Goal: Task Accomplishment & Management: Complete application form

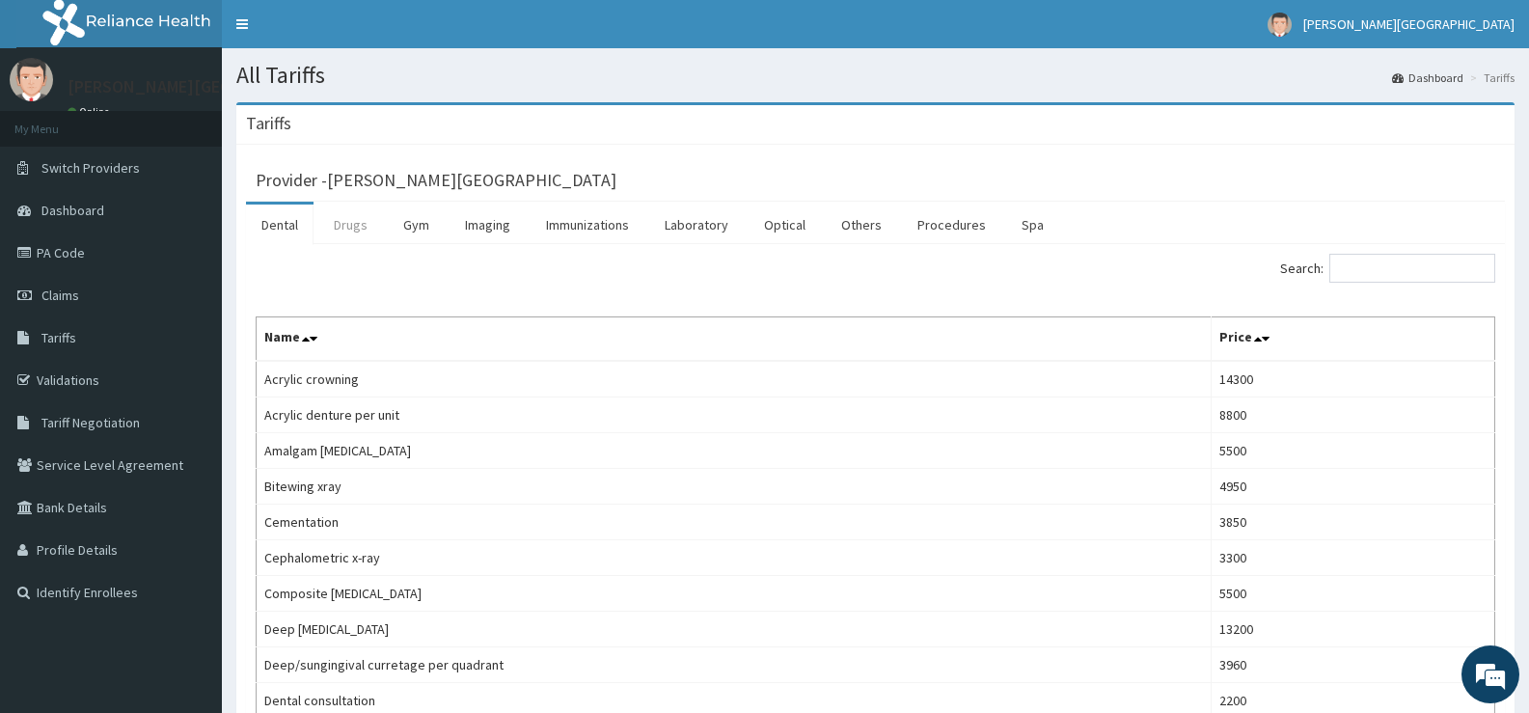
click at [346, 227] on link "Drugs" at bounding box center [350, 224] width 65 height 41
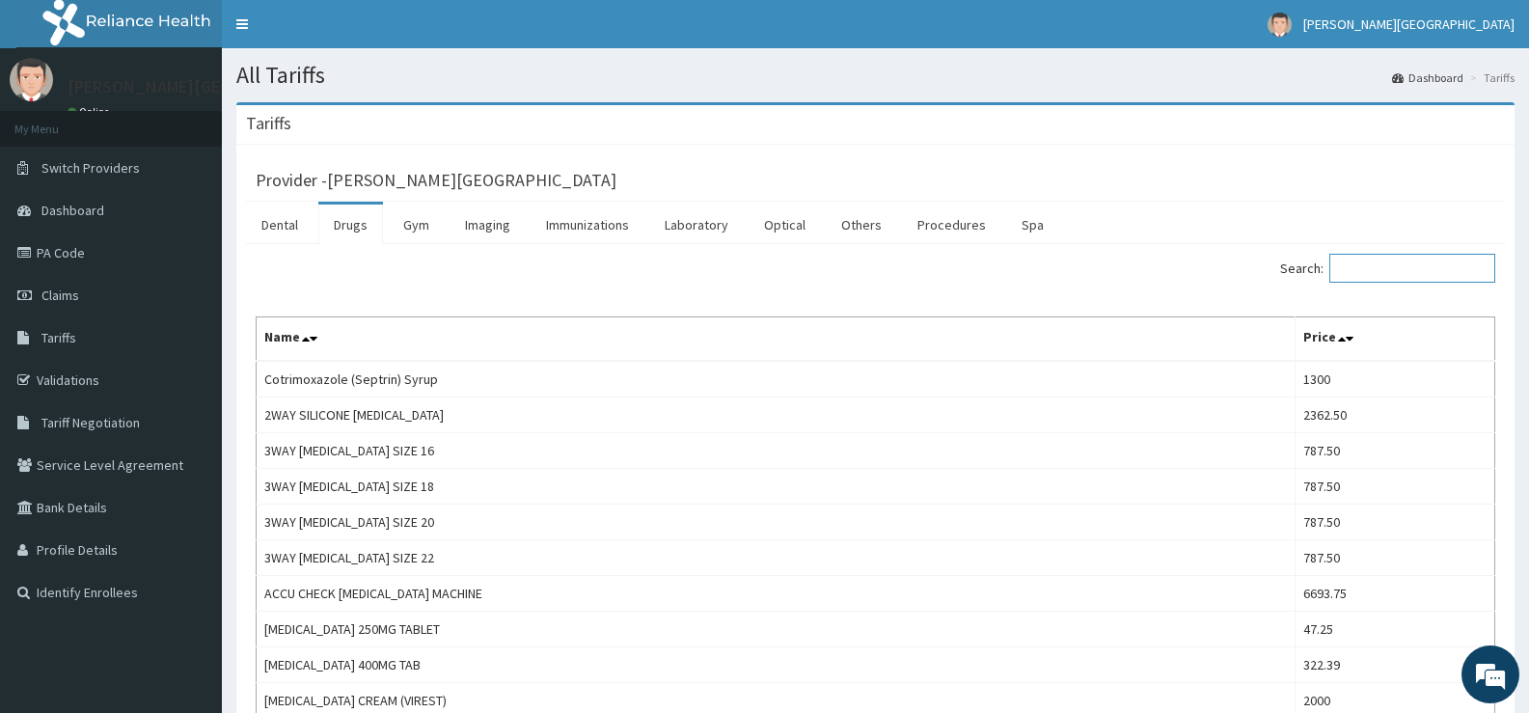
click at [1361, 269] on input "Search:" at bounding box center [1412, 268] width 166 height 29
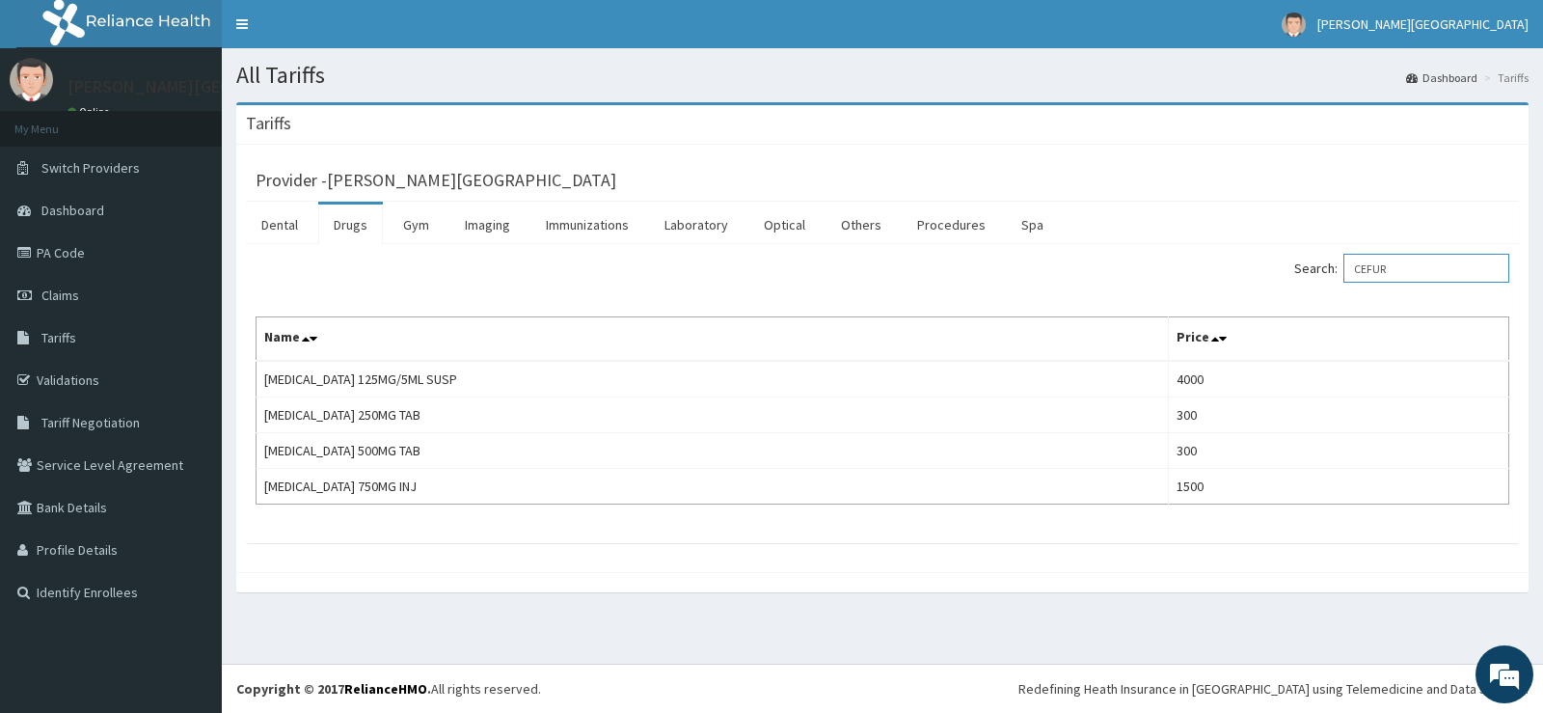
type input "CEFUR"
click at [75, 285] on link "Claims" at bounding box center [111, 295] width 222 height 42
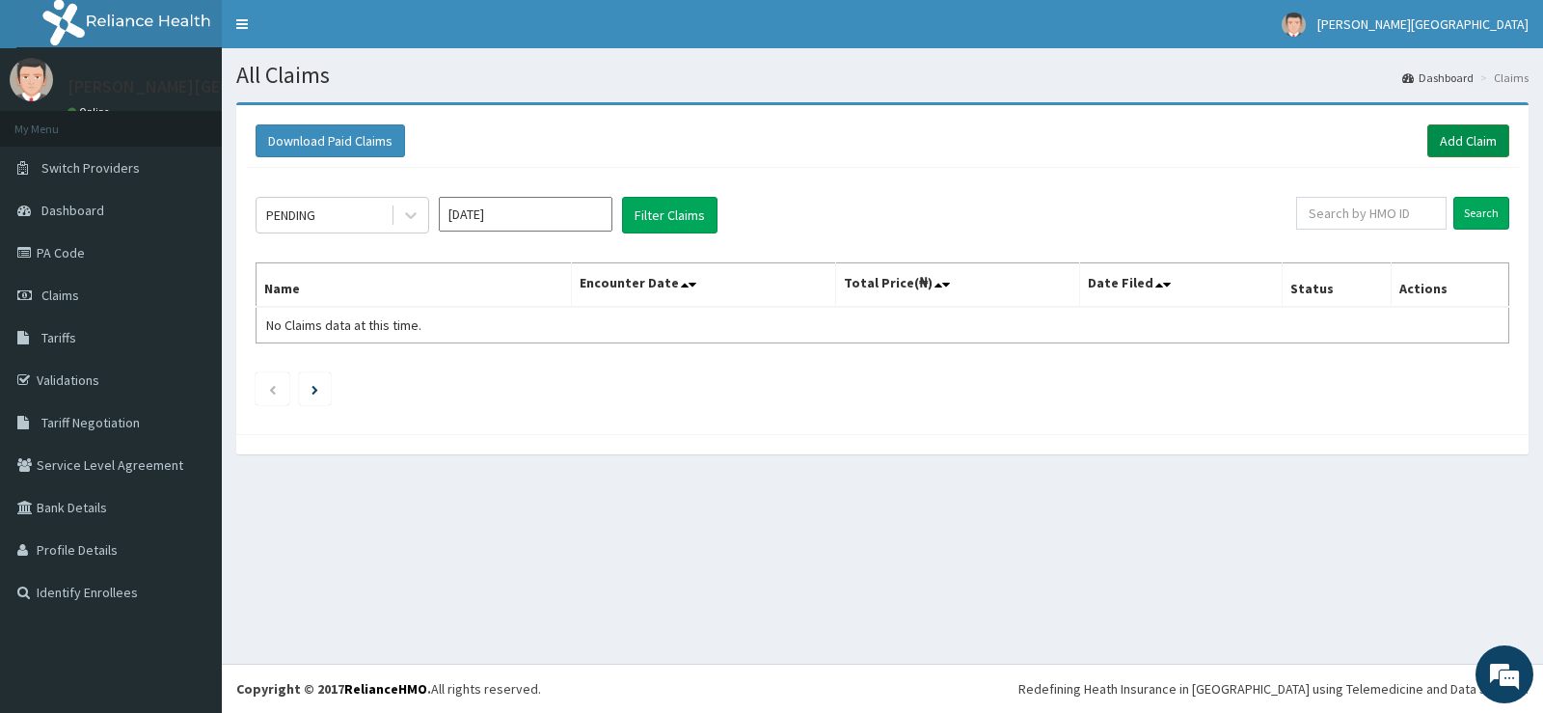
click at [1441, 143] on link "Add Claim" at bounding box center [1468, 140] width 82 height 33
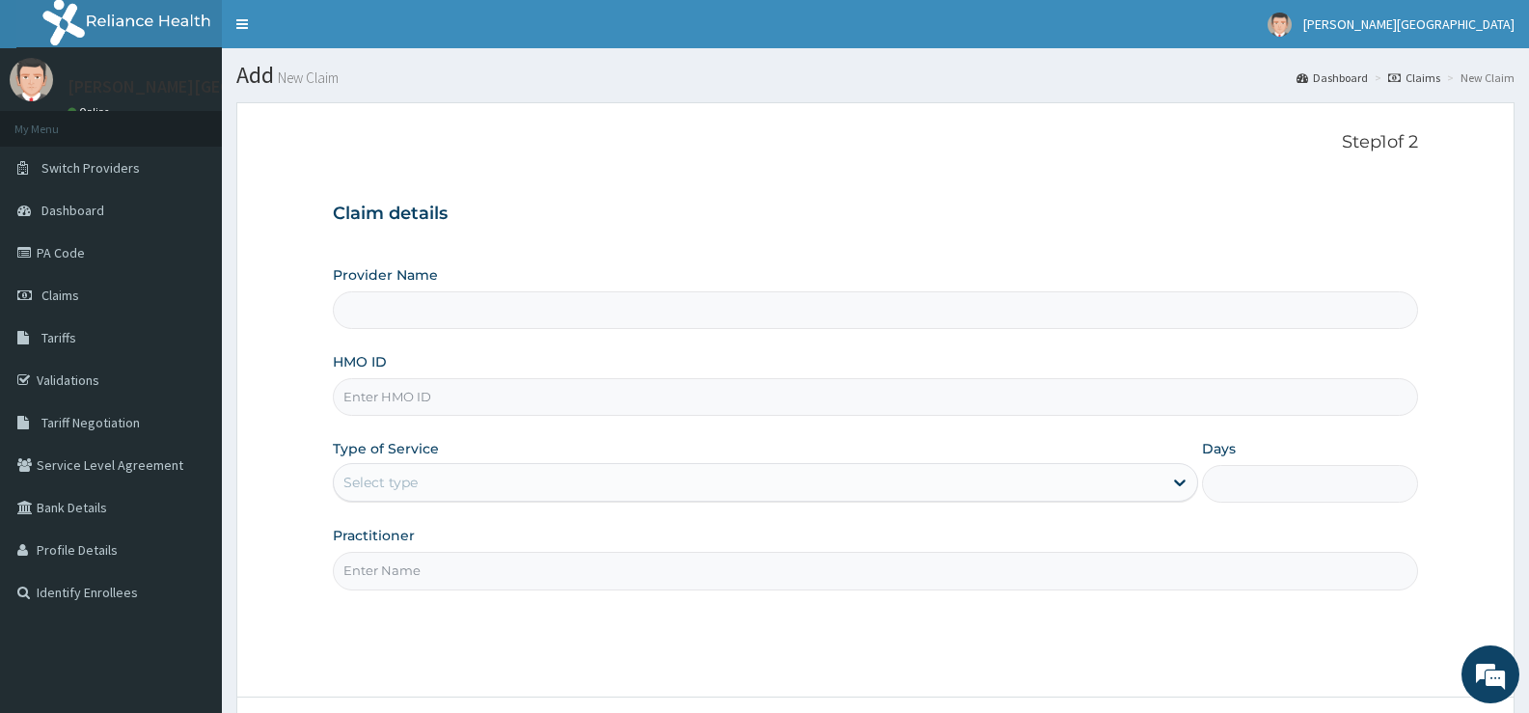
click at [420, 395] on input "HMO ID" at bounding box center [875, 397] width 1085 height 38
type input "ADE-TADE HOSPITAL"
type input "EKI/10074/B"
click at [454, 485] on div "Select type" at bounding box center [748, 482] width 828 height 31
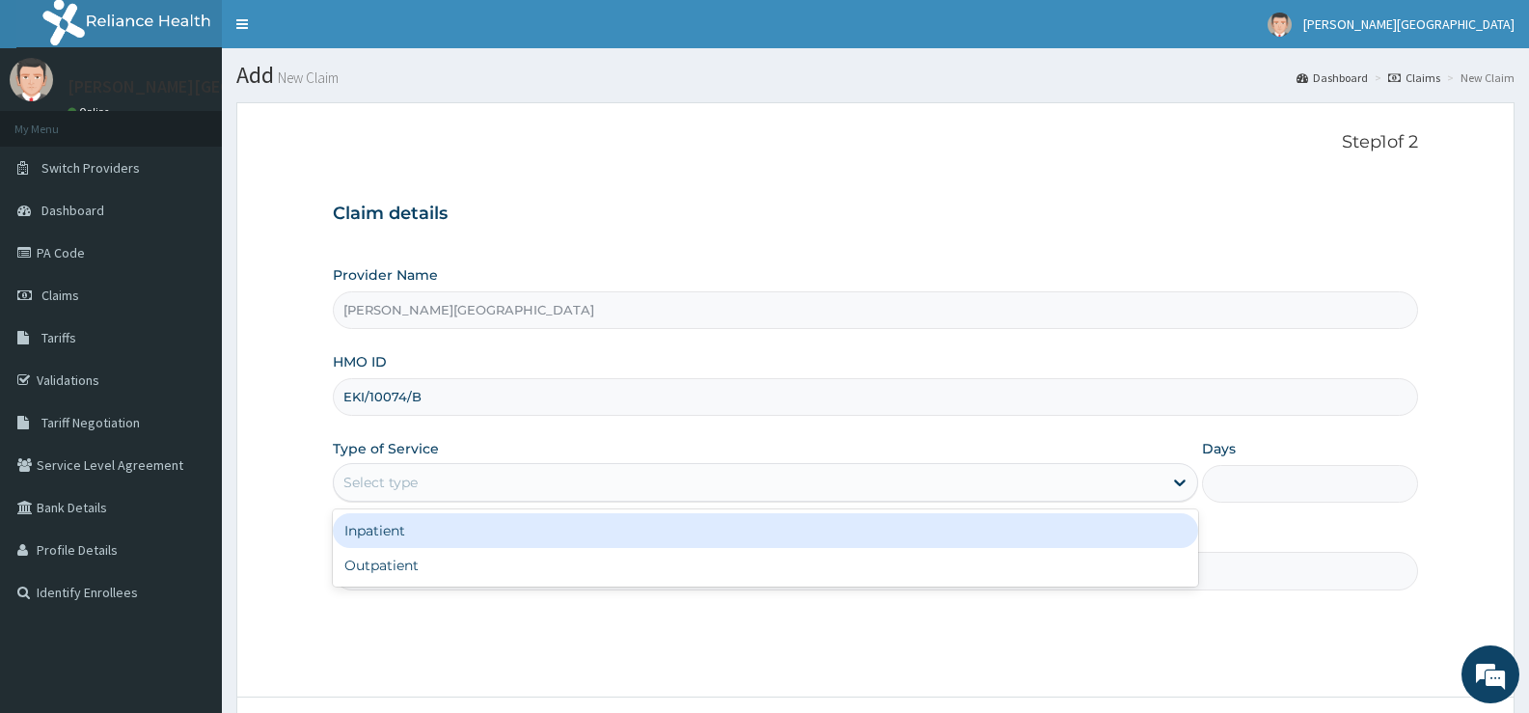
click at [415, 528] on div "Inpatient" at bounding box center [765, 530] width 864 height 35
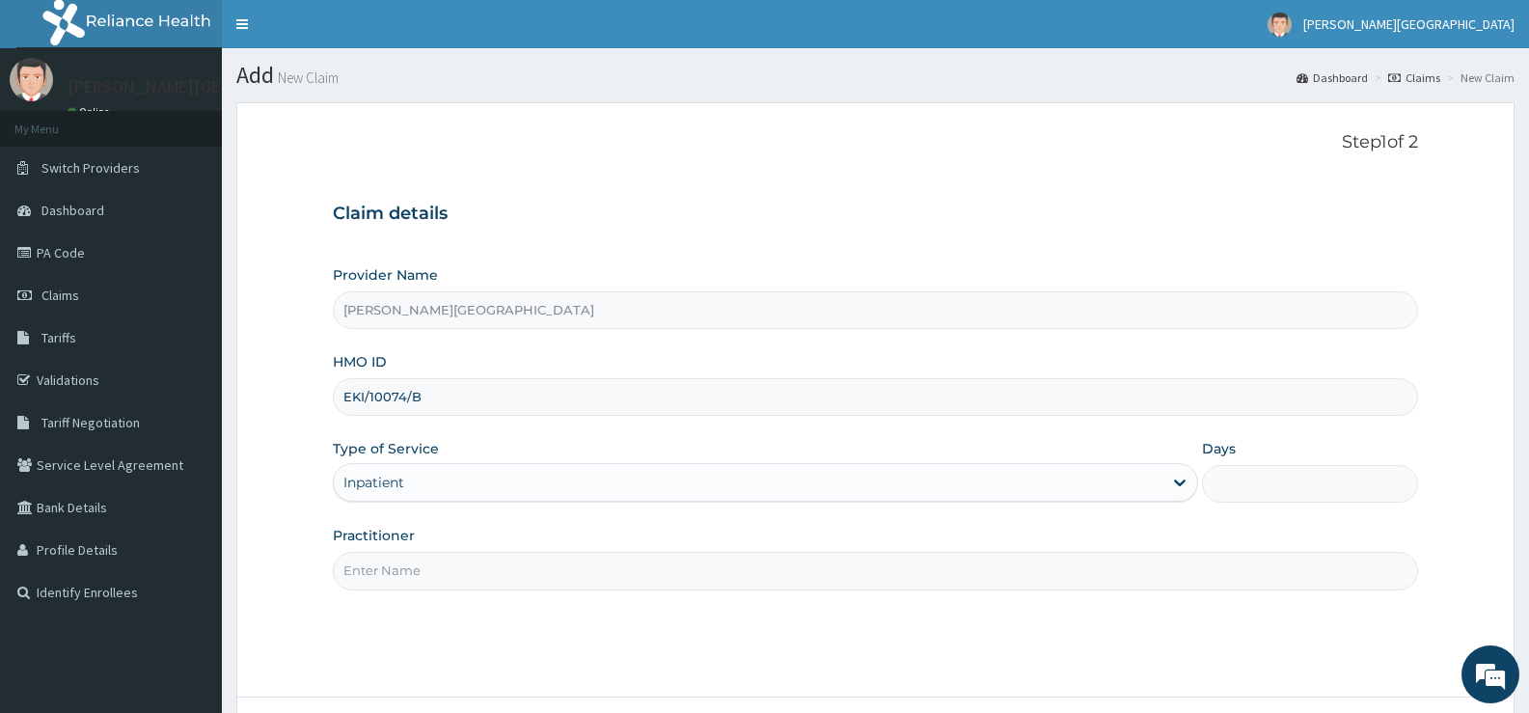
click at [447, 573] on input "Practitioner" at bounding box center [875, 571] width 1085 height 38
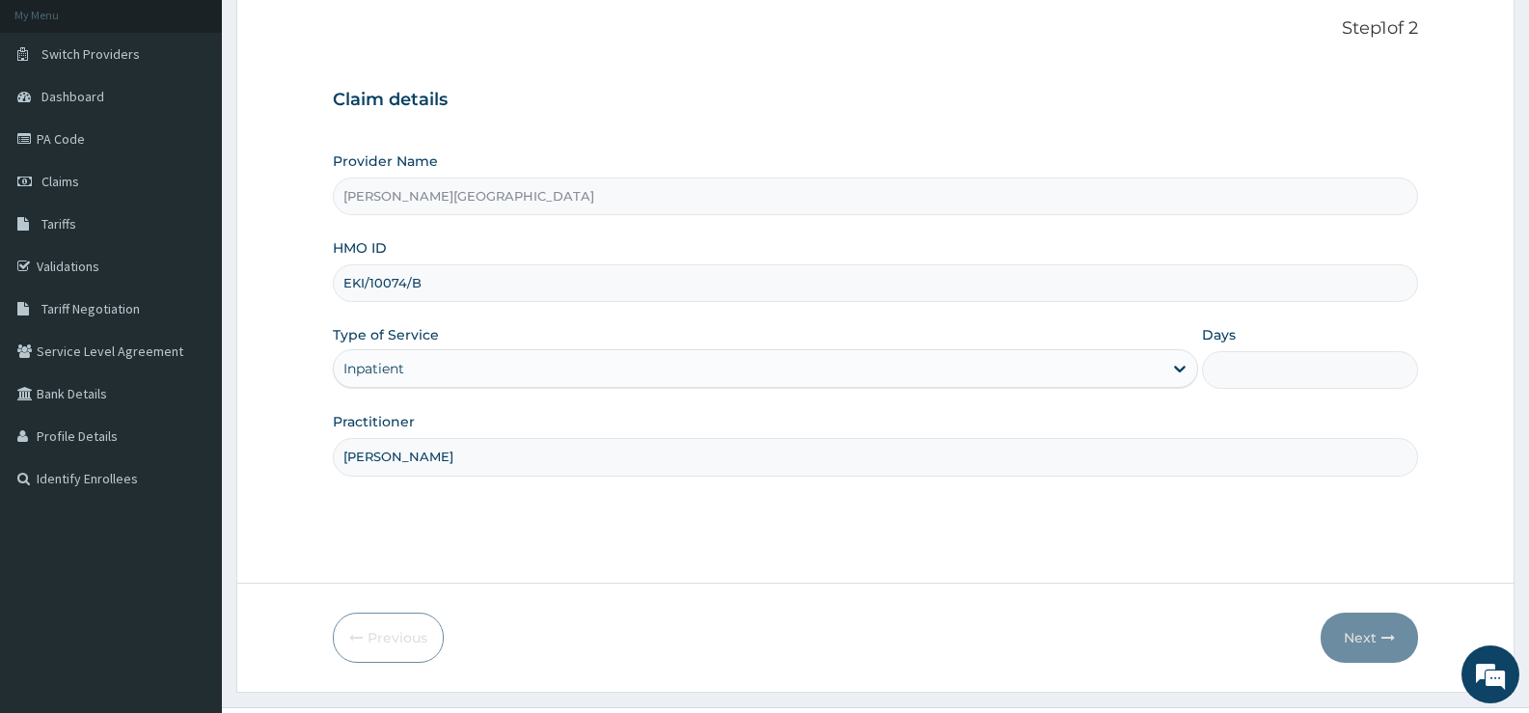
scroll to position [157, 0]
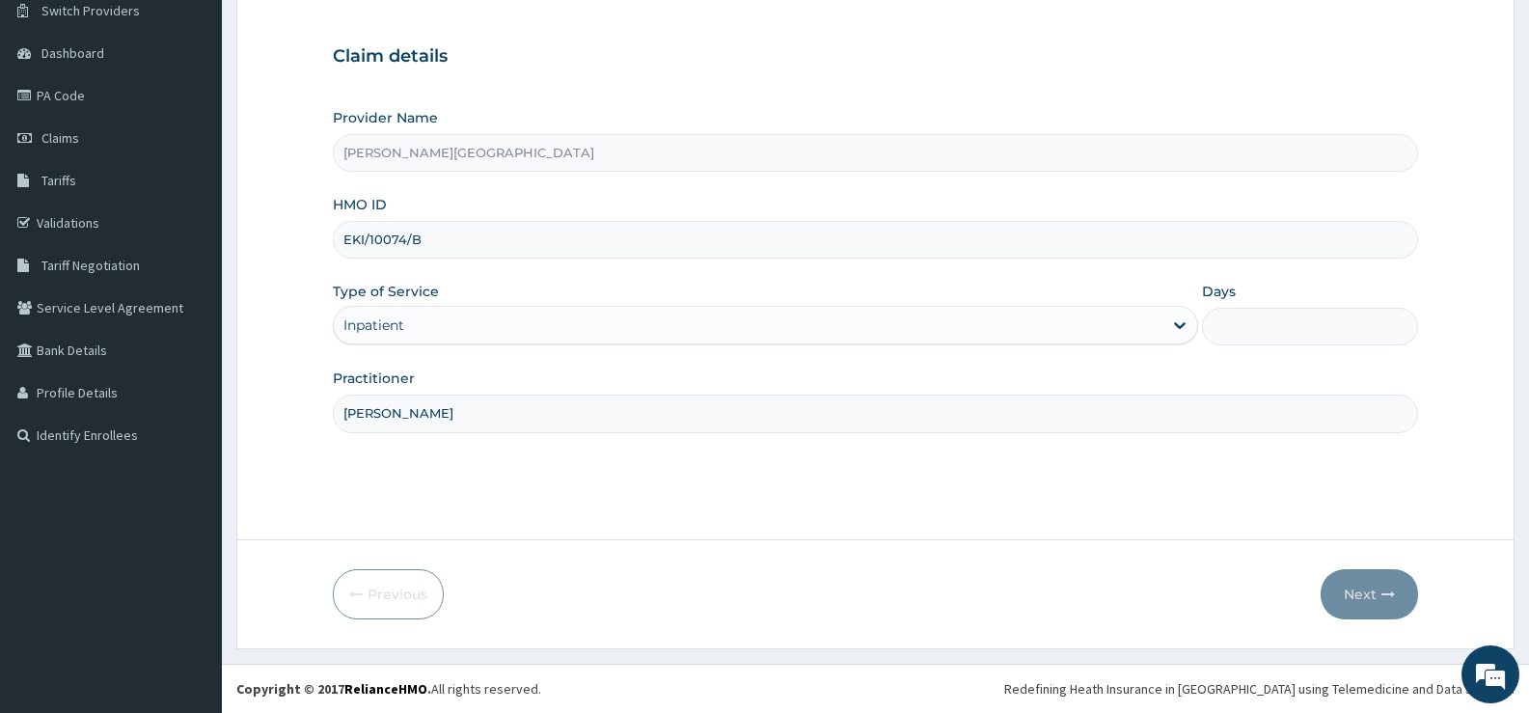
type input "DR TADE"
click at [1236, 326] on input "Days" at bounding box center [1310, 327] width 216 height 38
type input "2"
click at [1367, 597] on button "Next" at bounding box center [1368, 594] width 97 height 50
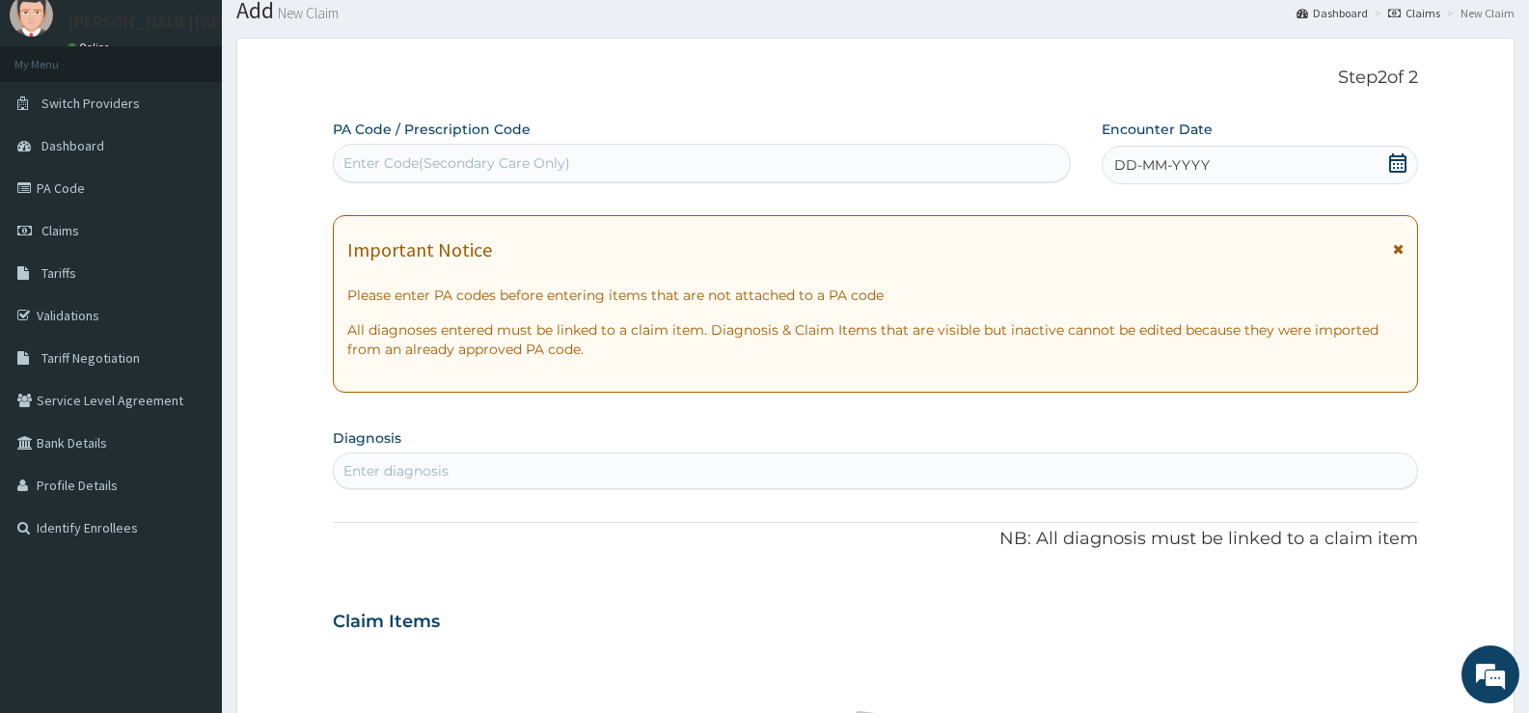
scroll to position [0, 0]
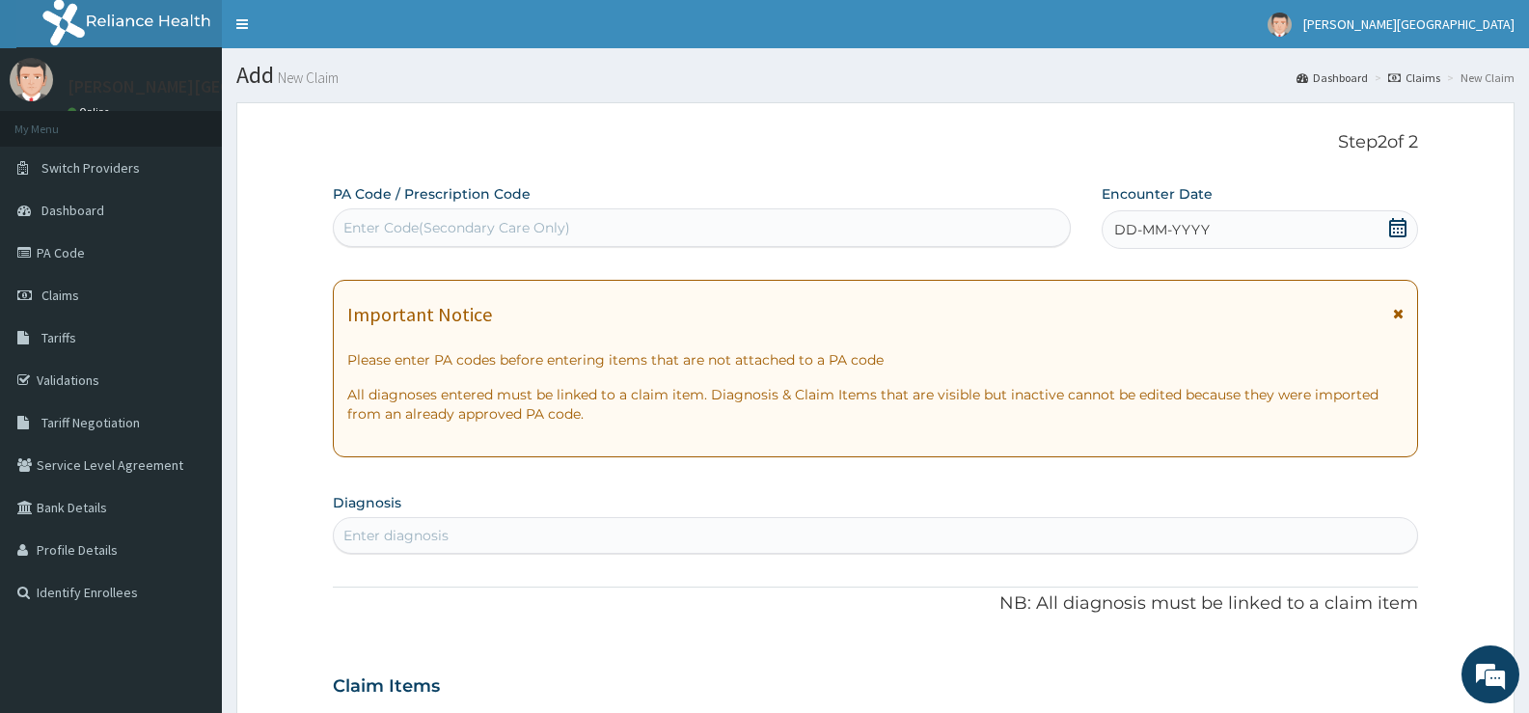
click at [511, 226] on div "Enter Code(Secondary Care Only)" at bounding box center [456, 227] width 227 height 19
paste input "PA/FC5530"
type input "PA/FC5530"
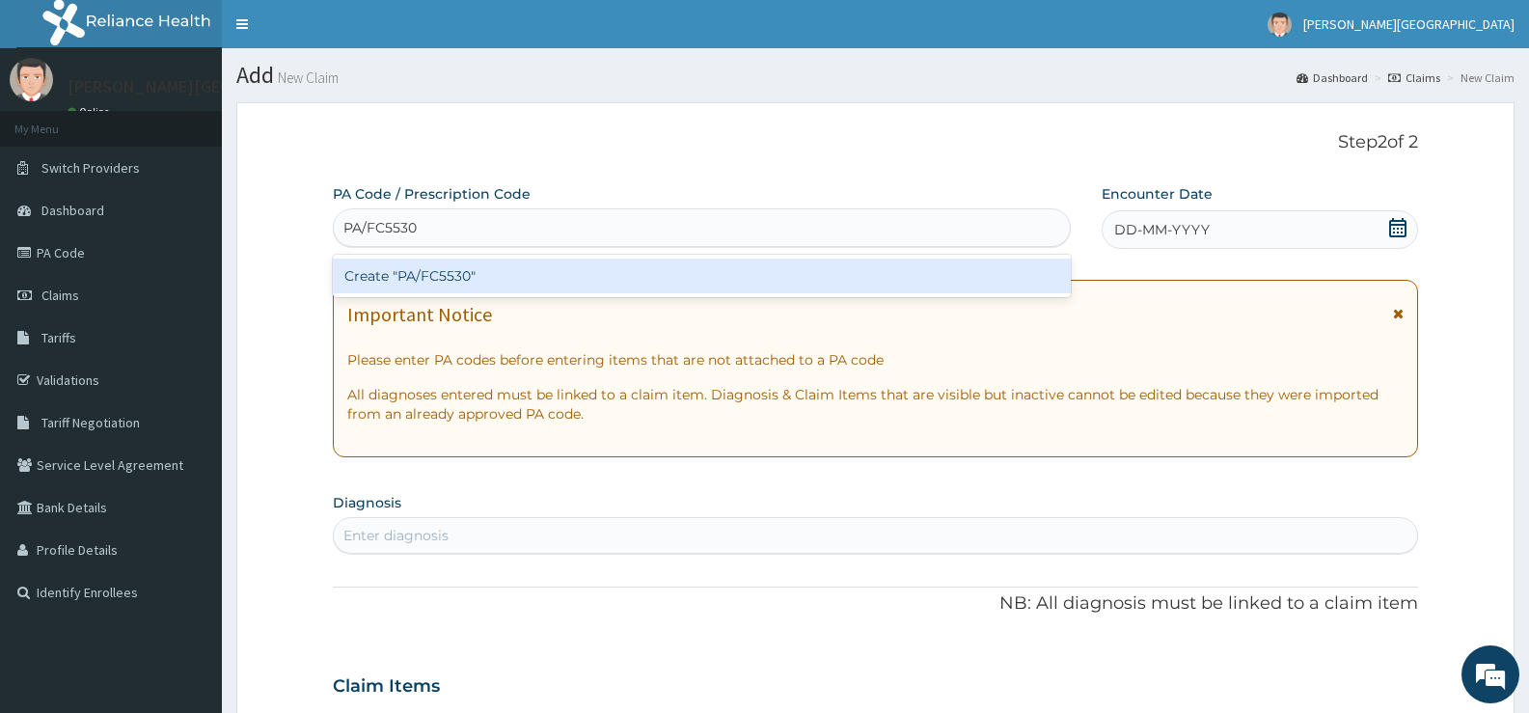
click at [458, 274] on div "Create "PA/FC5530"" at bounding box center [702, 275] width 738 height 35
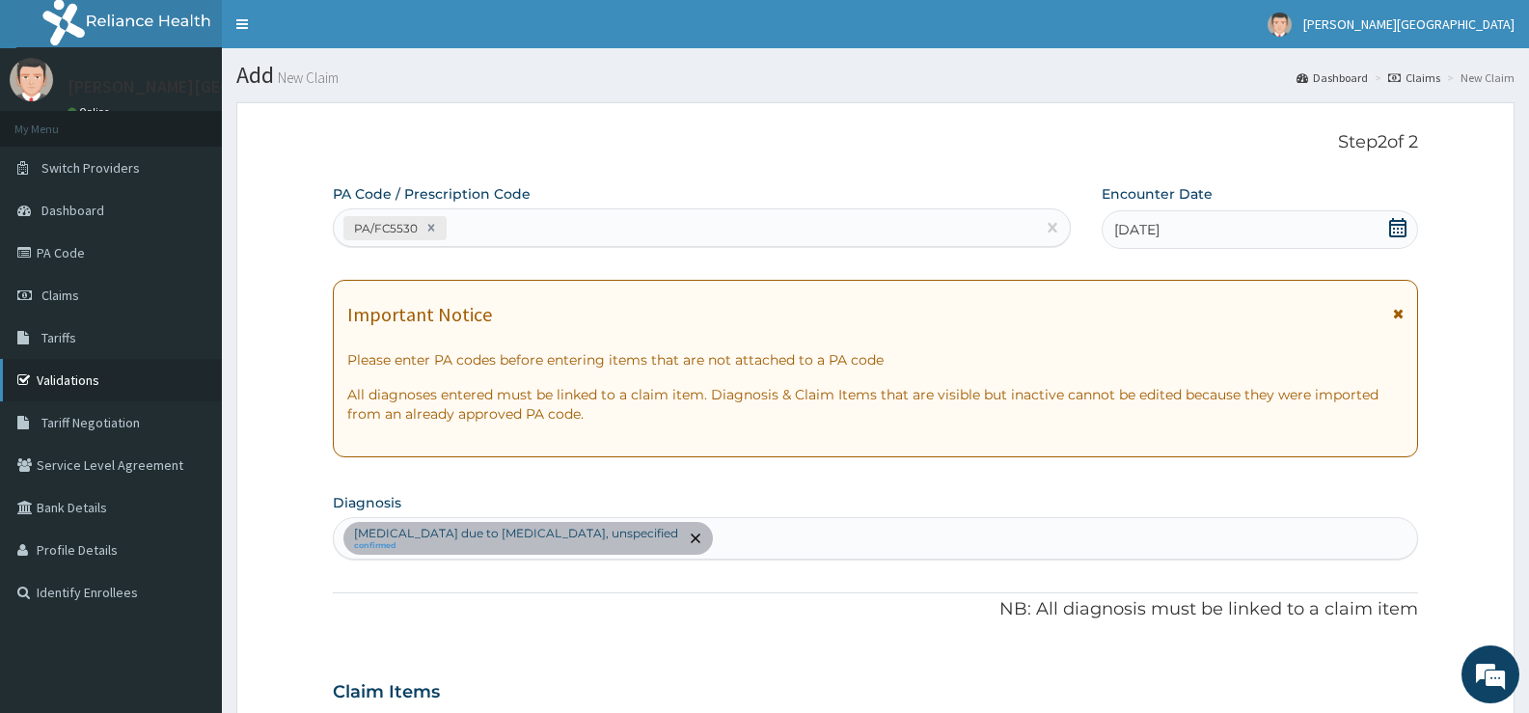
click at [51, 383] on link "Validations" at bounding box center [111, 380] width 222 height 42
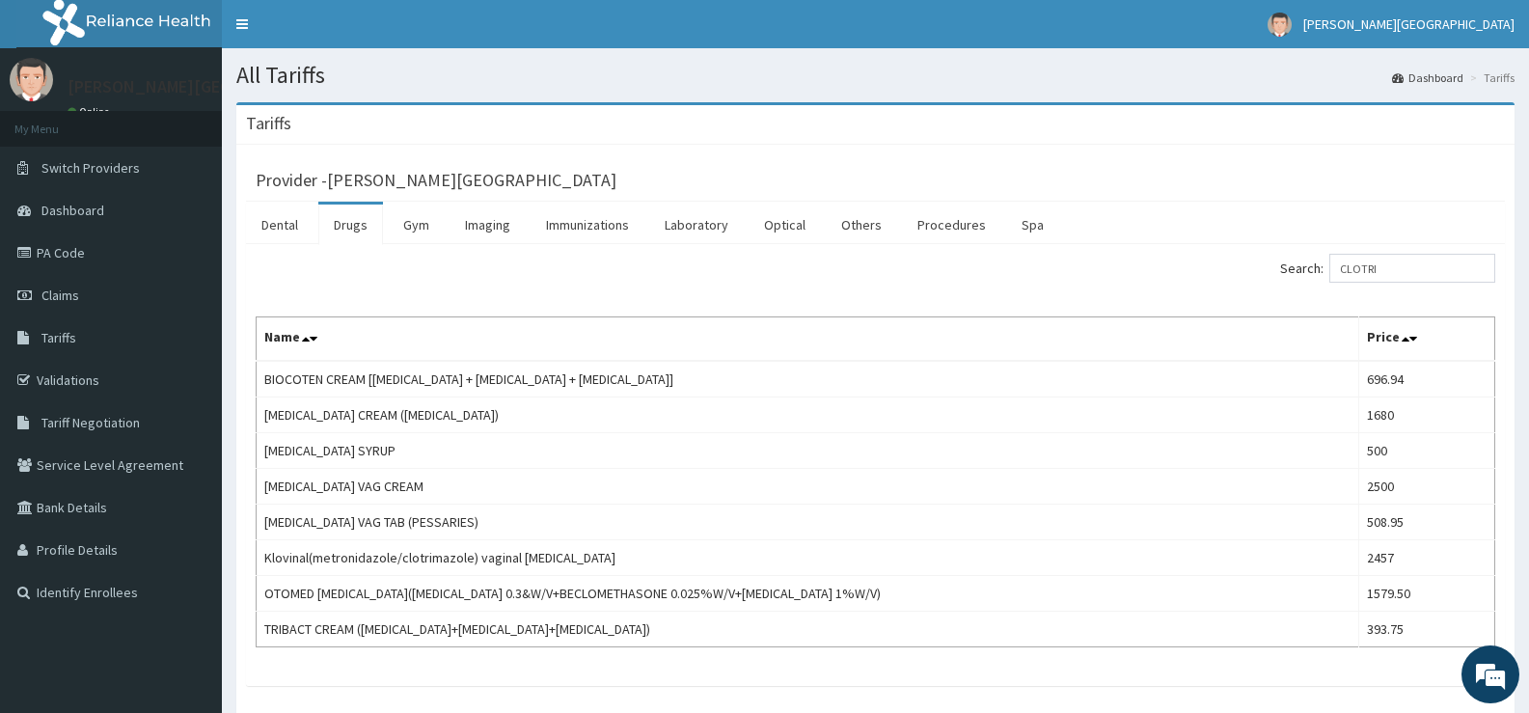
type input "CLOTRI"
